Goal: Communication & Community: Answer question/provide support

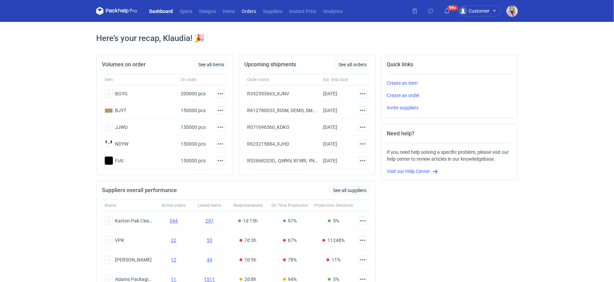
click at [247, 12] on link "Orders" at bounding box center [248, 11] width 21 height 8
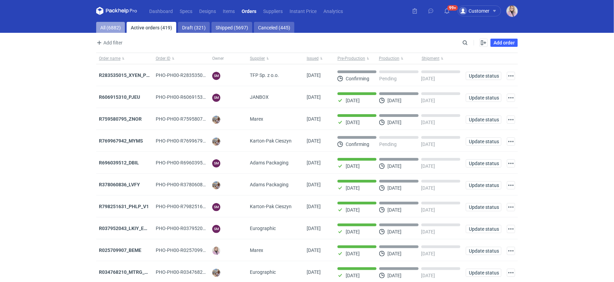
click at [108, 28] on link "All (6882)" at bounding box center [110, 27] width 29 height 11
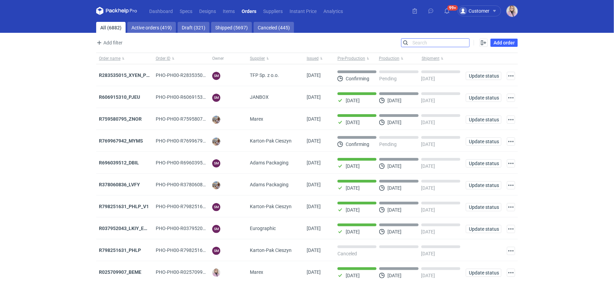
click at [467, 43] on input "Search" at bounding box center [435, 43] width 68 height 8
paste input "R665554425"
type input "R665554425"
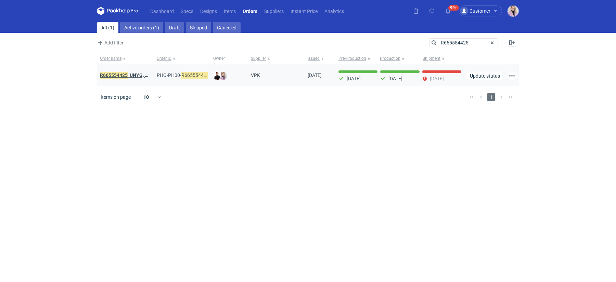
click at [127, 77] on em "R665554425" at bounding box center [114, 76] width 28 height 8
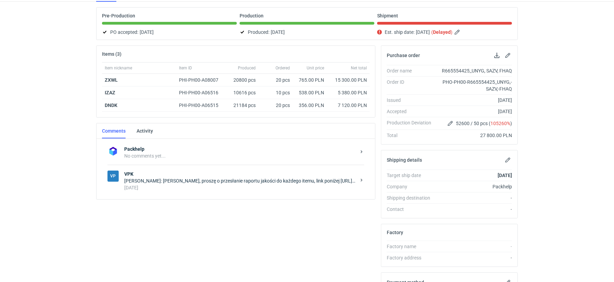
click at [175, 180] on div "[PERSON_NAME]: [PERSON_NAME], proszę o przesłanie raportu jakości do każdego it…" at bounding box center [240, 181] width 232 height 7
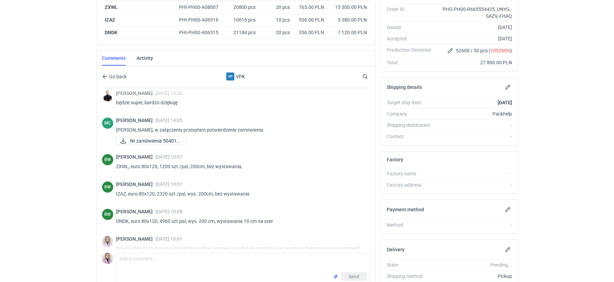
scroll to position [235, 0]
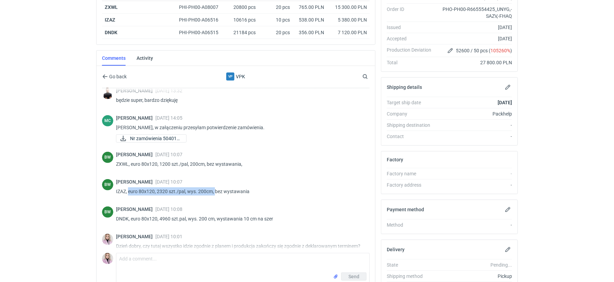
drag, startPoint x: 215, startPoint y: 189, endPoint x: 128, endPoint y: 189, distance: 86.6
click at [128, 189] on p "IZAZ, euro 80x120, 2320 szt./pal, wys. 200cm, bez wystawania" at bounding box center [240, 192] width 248 height 8
copy p "euro 80x120, 2320 szt./pal, wys. 200cm,"
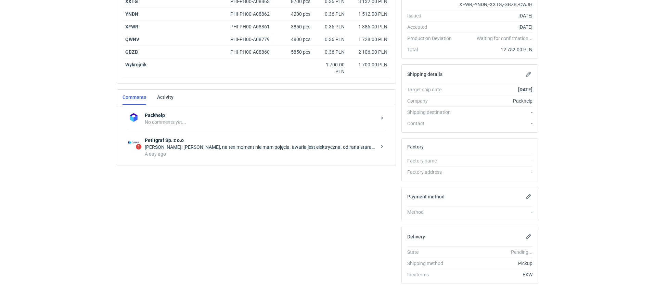
scroll to position [154, 0]
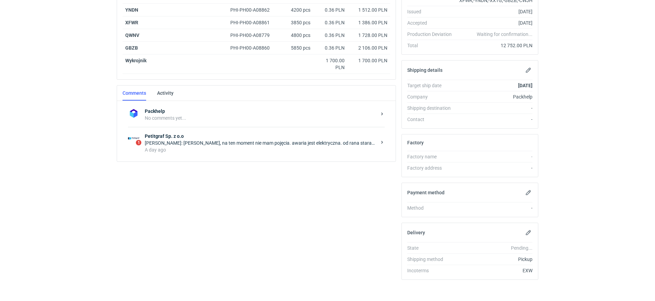
click at [199, 154] on div "1 Petitgraf Sp. z o.o Łukasz Kowalski: Pani Klaudio, na ten moment nie mam poję…" at bounding box center [256, 143] width 257 height 32
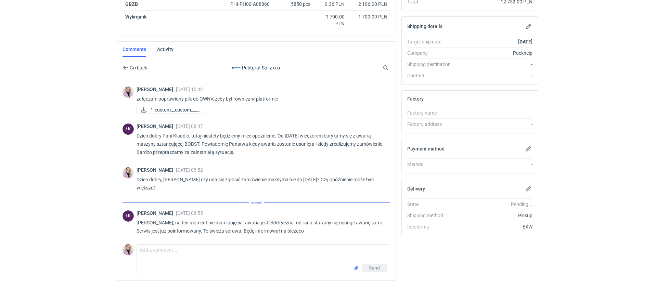
scroll to position [74, 0]
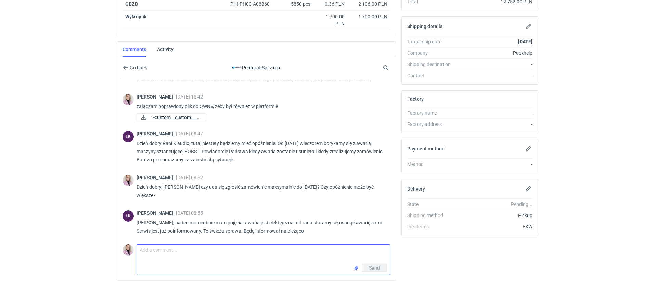
click at [177, 259] on textarea "Comment message" at bounding box center [263, 254] width 253 height 19
type textarea "Dzień dobry Panie Łukaszu, jak sytuacja tutaj?"
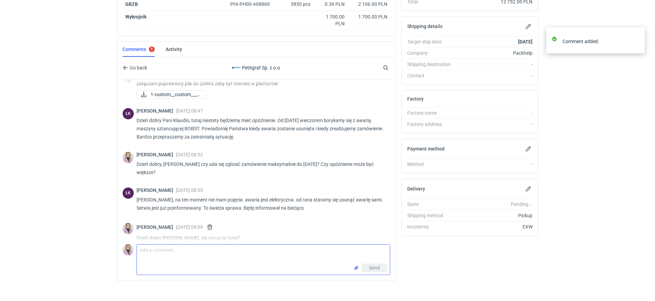
scroll to position [104, 0]
